Goal: Task Accomplishment & Management: Use online tool/utility

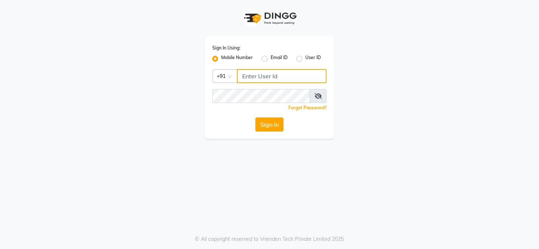
type input "9229963672"
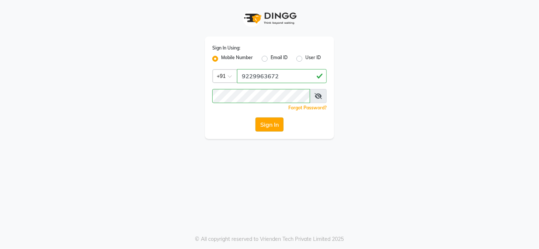
click at [274, 126] on button "Sign In" at bounding box center [270, 124] width 28 height 14
click at [274, 126] on div "Sign In" at bounding box center [269, 124] width 115 height 14
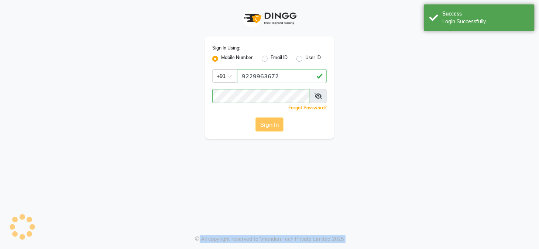
click at [274, 126] on div "Sign In" at bounding box center [269, 124] width 115 height 14
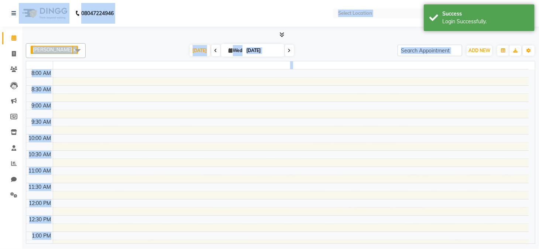
select select "en"
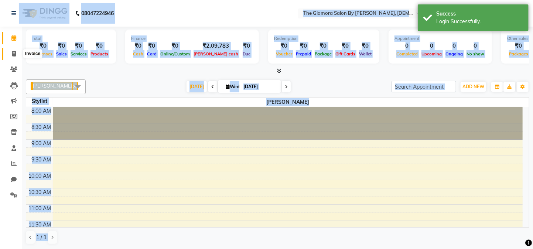
click at [9, 56] on span at bounding box center [13, 54] width 13 height 8
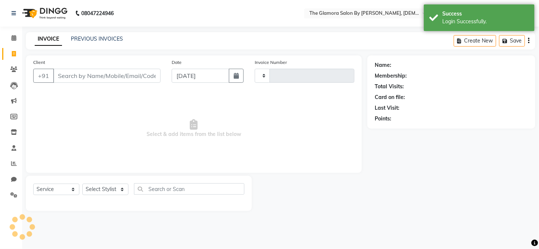
click at [9, 56] on span at bounding box center [13, 54] width 13 height 8
select select "service"
type input "0416"
select select "8241"
select select "V"
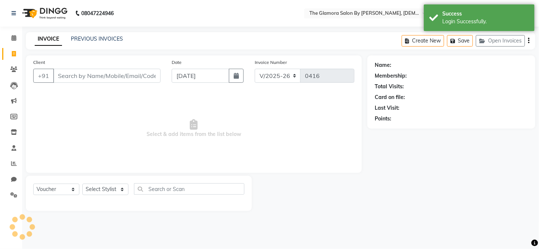
select select "78473"
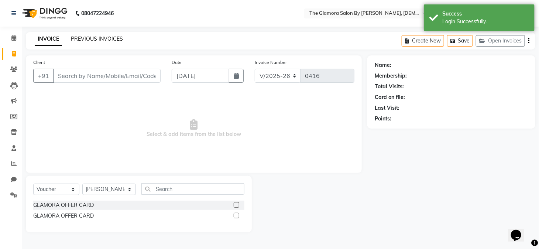
click at [106, 36] on link "PREVIOUS INVOICES" at bounding box center [97, 38] width 52 height 7
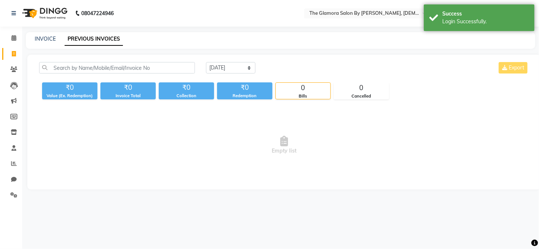
click at [234, 74] on div "[DATE] [DATE] Custom Range Export" at bounding box center [368, 70] width 334 height 17
click at [234, 67] on select "[DATE] [DATE] Custom Range" at bounding box center [230, 67] width 49 height 11
select select "[DATE]"
click at [206, 62] on select "[DATE] [DATE] Custom Range" at bounding box center [230, 67] width 49 height 11
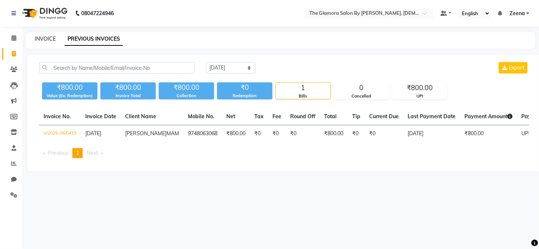
click at [42, 39] on link "INVOICE" at bounding box center [45, 38] width 21 height 7
select select "8241"
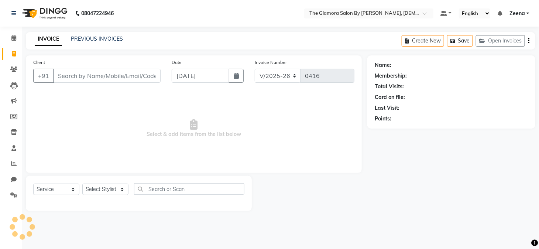
select select "V"
select select "78473"
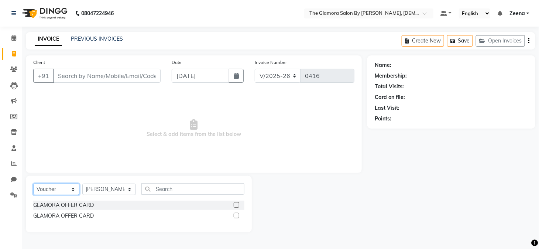
click at [69, 188] on select "Select Service Product Membership Package Voucher Prepaid Gift Card" at bounding box center [56, 189] width 46 height 11
select select "service"
click at [33, 184] on select "Select Service Product Membership Package Voucher Prepaid Gift Card" at bounding box center [56, 189] width 46 height 11
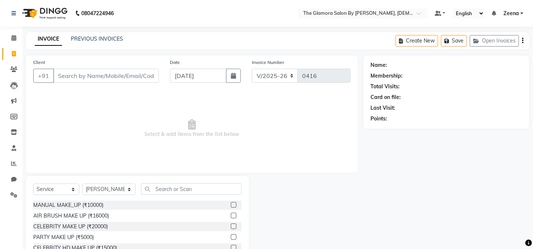
click at [55, 116] on span "Select & add items from the list below" at bounding box center [191, 129] width 317 height 74
click at [95, 194] on select "Select Stylist [PERSON_NAME] [PERSON_NAME] [PERSON_NAME] GLAMORA SALON BY [PERS…" at bounding box center [108, 189] width 53 height 11
select select "78466"
click at [82, 184] on select "Select Stylist [PERSON_NAME] [PERSON_NAME] [PERSON_NAME] GLAMORA SALON BY [PERS…" at bounding box center [108, 189] width 53 height 11
click at [147, 187] on input "text" at bounding box center [191, 188] width 100 height 11
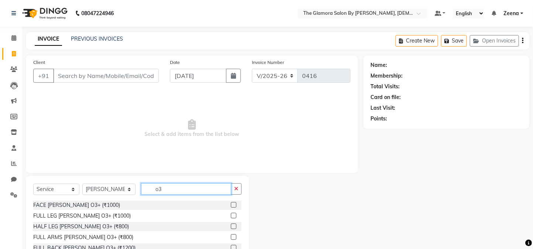
type input "o"
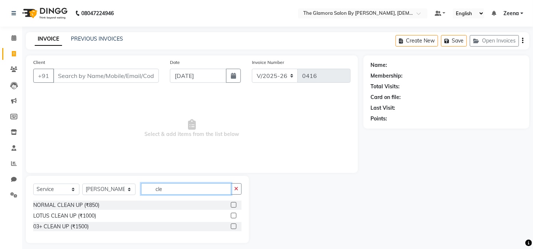
type input "cle"
click at [233, 226] on label at bounding box center [234, 226] width 6 height 6
click at [233, 226] on input "checkbox" at bounding box center [233, 226] width 5 height 5
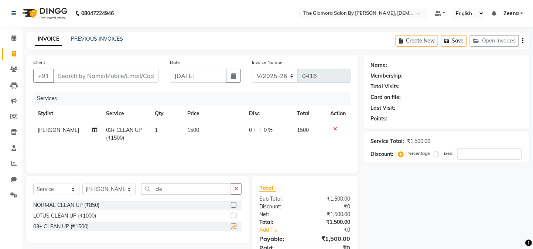
checkbox input "false"
click at [63, 79] on input "Client" at bounding box center [106, 76] width 106 height 14
click at [68, 72] on input "Client" at bounding box center [106, 76] width 106 height 14
type input "8"
type input "0"
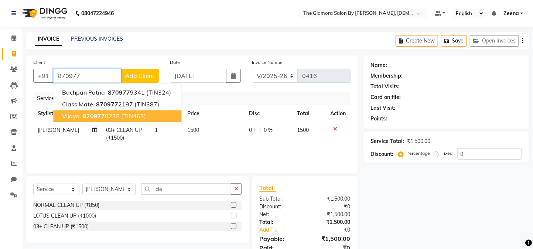
click at [85, 120] on button "vijaya 870977 0235 (TIN463)" at bounding box center [117, 116] width 128 height 12
type input "8709770235"
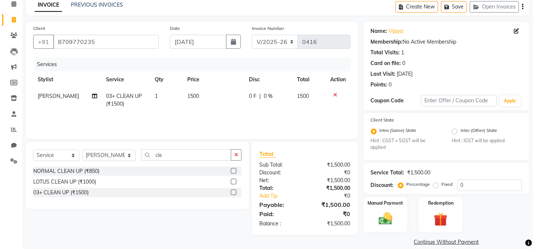
scroll to position [39, 0]
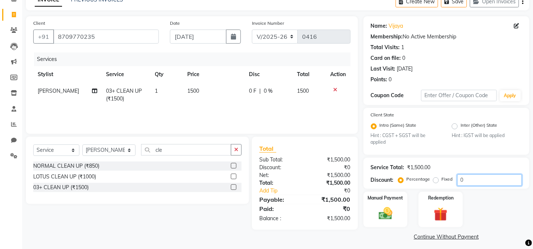
click at [477, 182] on input "0" at bounding box center [489, 179] width 65 height 11
type input "3"
click at [442, 182] on label "Fixed" at bounding box center [447, 179] width 11 height 7
click at [435, 182] on input "Fixed" at bounding box center [437, 179] width 5 height 5
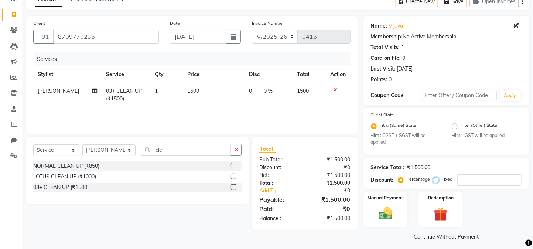
radio input "true"
click at [464, 177] on input "number" at bounding box center [489, 179] width 65 height 11
click at [386, 211] on div "Manual Payment" at bounding box center [385, 209] width 46 height 37
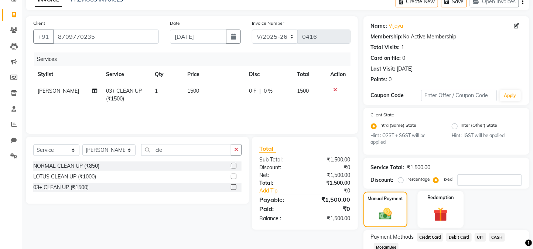
scroll to position [99, 0]
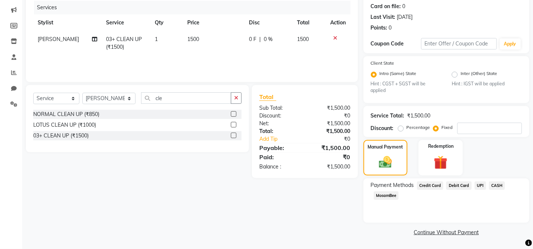
click at [478, 185] on span "UPI" at bounding box center [480, 185] width 11 height 8
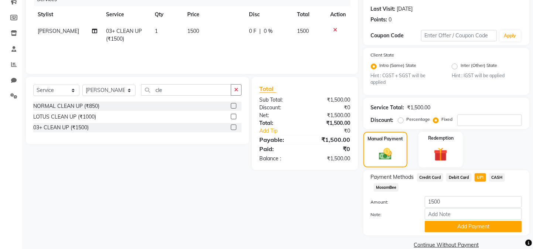
click at [191, 26] on td "1500" at bounding box center [214, 35] width 62 height 24
select select "78466"
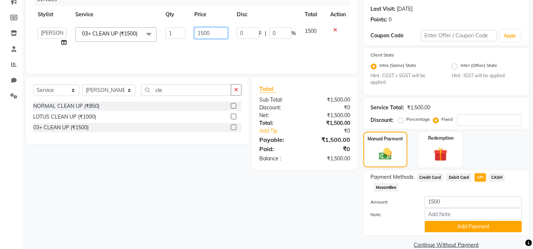
click at [203, 34] on input "1500" at bounding box center [211, 32] width 34 height 11
type input "1000"
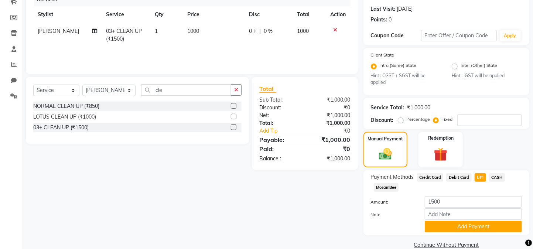
click at [440, 93] on div "Client State Intra (Same) State Hint : CGST + SGST will be applied Inter (Other…" at bounding box center [446, 71] width 166 height 47
drag, startPoint x: 453, startPoint y: 117, endPoint x: 397, endPoint y: 117, distance: 56.2
click at [397, 117] on div "Discount: Percentage Fixed" at bounding box center [446, 120] width 151 height 11
click at [407, 121] on label "Percentage" at bounding box center [419, 119] width 24 height 7
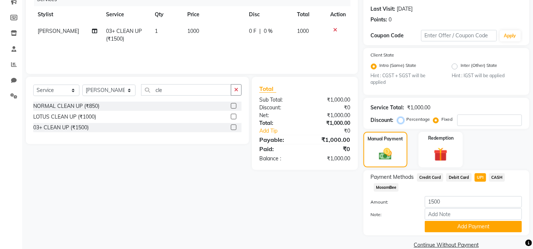
click at [400, 121] on input "Percentage" at bounding box center [402, 119] width 5 height 5
radio input "true"
click at [466, 126] on div "Percentage Fixed" at bounding box center [461, 120] width 122 height 11
click at [466, 121] on input "number" at bounding box center [489, 120] width 65 height 11
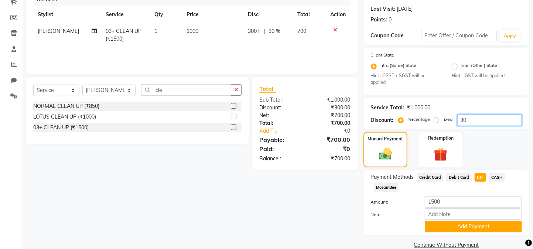
type input "3"
type input "2"
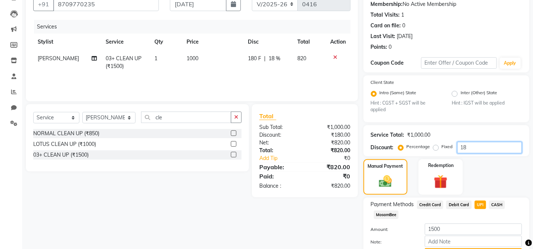
scroll to position [120, 0]
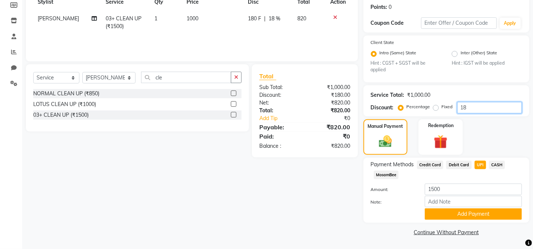
type input "18"
click at [465, 167] on span "Debit Card" at bounding box center [458, 165] width 25 height 8
type input "820"
click at [482, 162] on span "UPI" at bounding box center [480, 165] width 11 height 8
click at [462, 216] on button "Add Payment" at bounding box center [473, 213] width 97 height 11
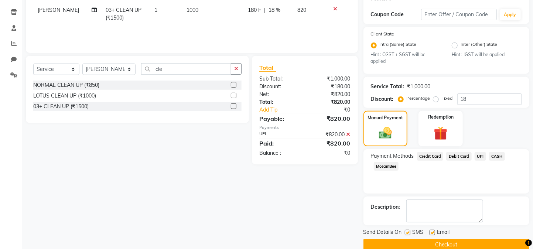
scroll to position [141, 0]
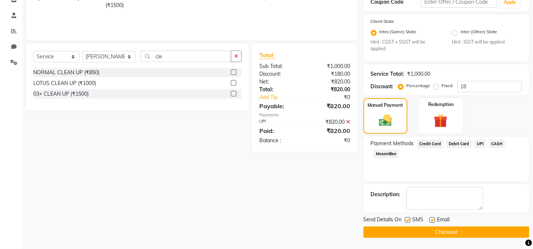
click at [437, 227] on button "Checkout" at bounding box center [446, 231] width 166 height 11
